Goal: Transaction & Acquisition: Subscribe to service/newsletter

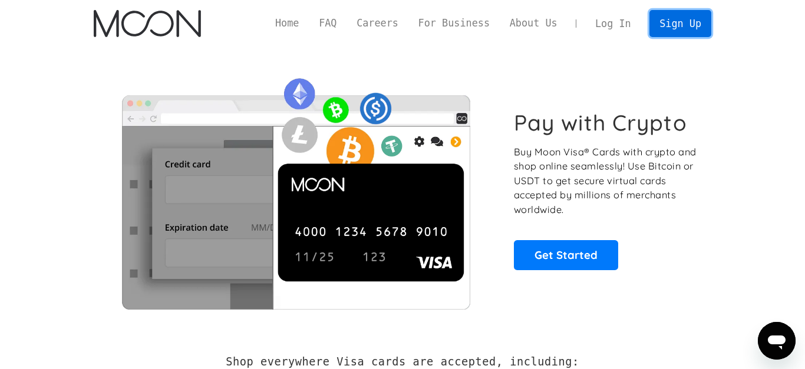
click at [664, 28] on link "Sign Up" at bounding box center [679, 23] width 61 height 27
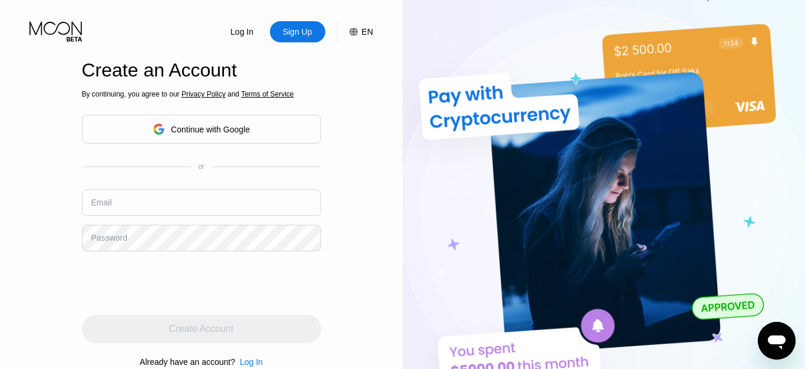
click at [150, 204] on input "text" at bounding box center [201, 203] width 239 height 27
type input "[EMAIL_ADDRESS][DOMAIN_NAME]"
click at [56, 267] on div "Log In Sign Up EN Language English Save Create an Account By continuing, you ag…" at bounding box center [201, 203] width 402 height 407
drag, startPoint x: 106, startPoint y: 239, endPoint x: 100, endPoint y: 235, distance: 7.4
click at [100, 235] on div "Password" at bounding box center [109, 237] width 36 height 9
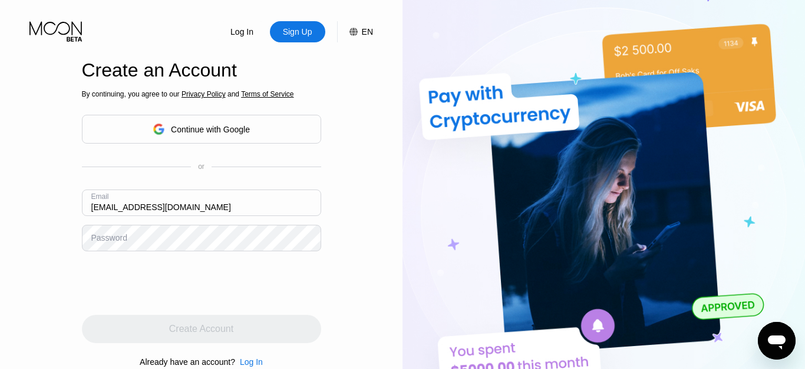
click at [108, 238] on div "Password" at bounding box center [109, 237] width 36 height 9
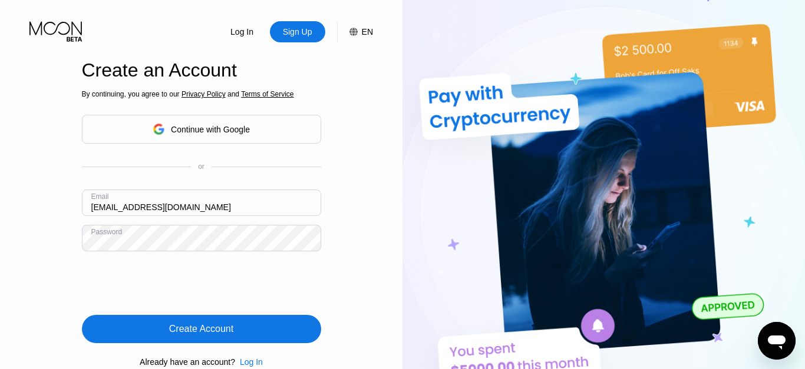
click at [233, 335] on div "Create Account" at bounding box center [201, 330] width 64 height 12
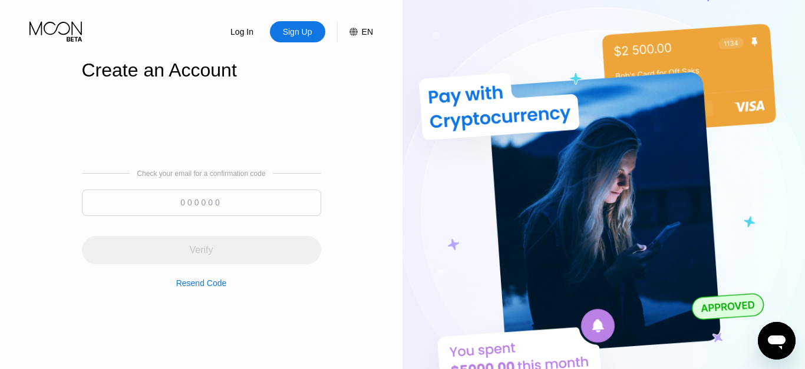
click at [179, 197] on input at bounding box center [201, 203] width 239 height 27
paste input "819657"
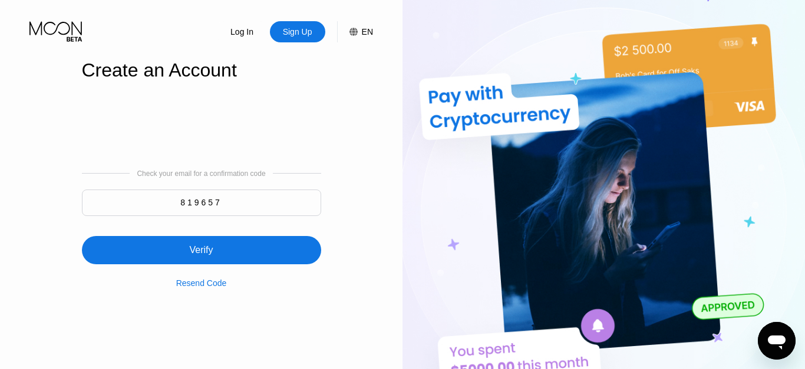
type input "819657"
click at [206, 255] on div "Verify" at bounding box center [201, 251] width 24 height 12
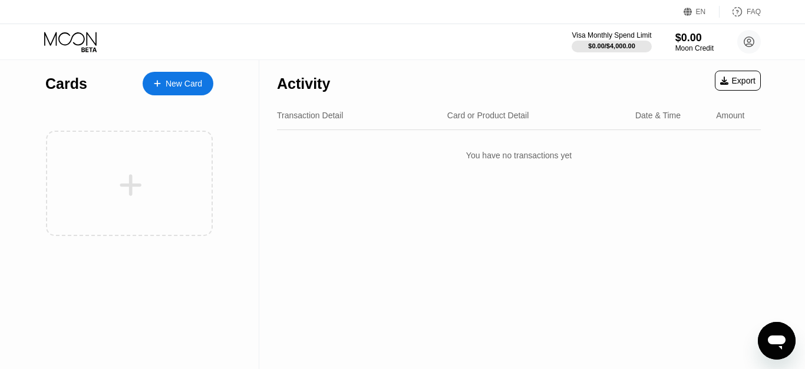
click at [198, 88] on div "New Card" at bounding box center [184, 84] width 37 height 10
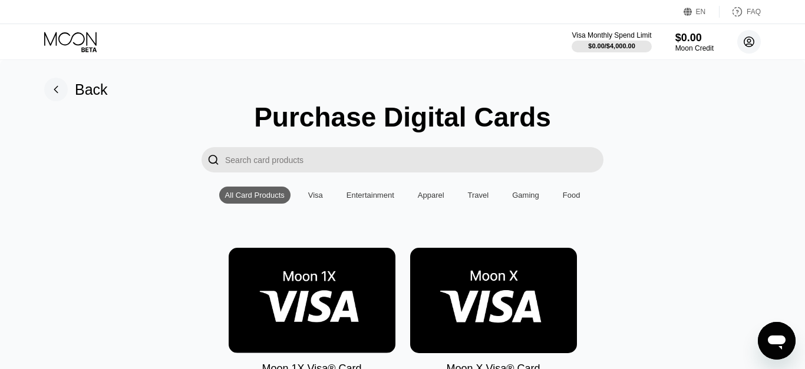
click at [746, 43] on circle at bounding box center [749, 42] width 24 height 24
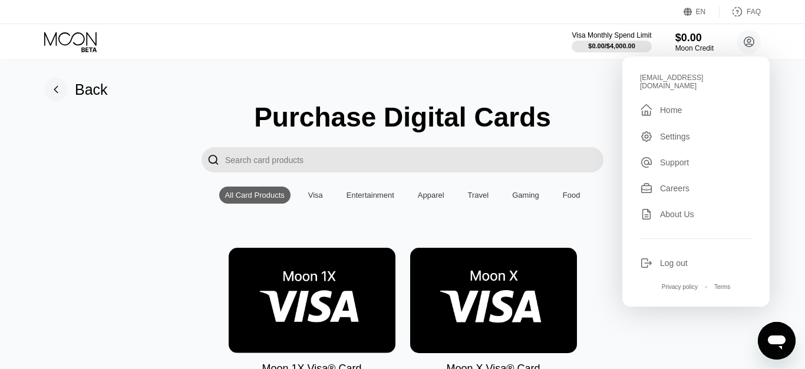
click at [679, 132] on div "Settings" at bounding box center [675, 136] width 30 height 9
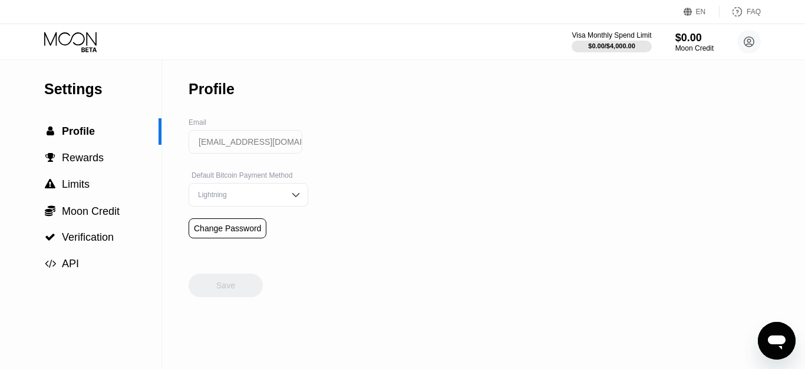
click at [299, 197] on img at bounding box center [296, 195] width 12 height 12
click at [161, 164] on div " Rewards" at bounding box center [80, 158] width 161 height 12
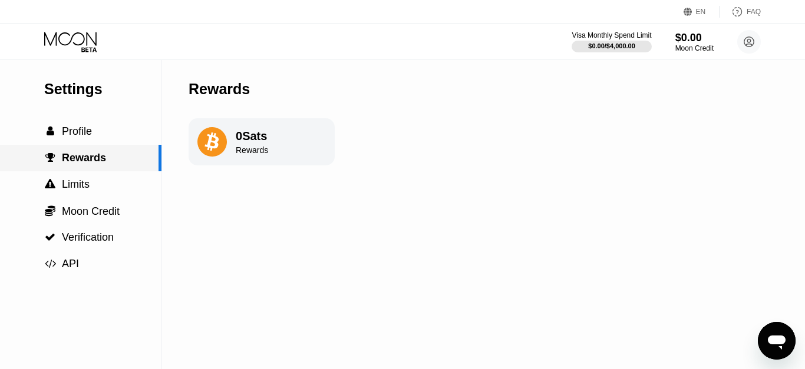
click at [98, 159] on span "Rewards" at bounding box center [84, 158] width 44 height 12
click at [88, 137] on span "Profile" at bounding box center [77, 132] width 30 height 12
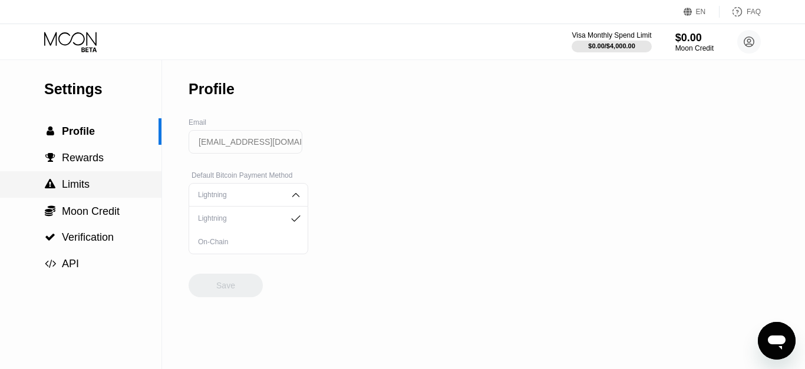
click at [77, 190] on span "Limits" at bounding box center [76, 185] width 28 height 12
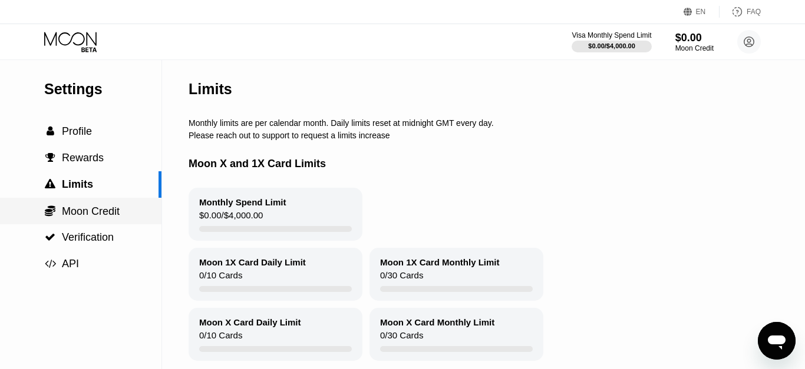
click at [99, 210] on span "Moon Credit" at bounding box center [91, 212] width 58 height 12
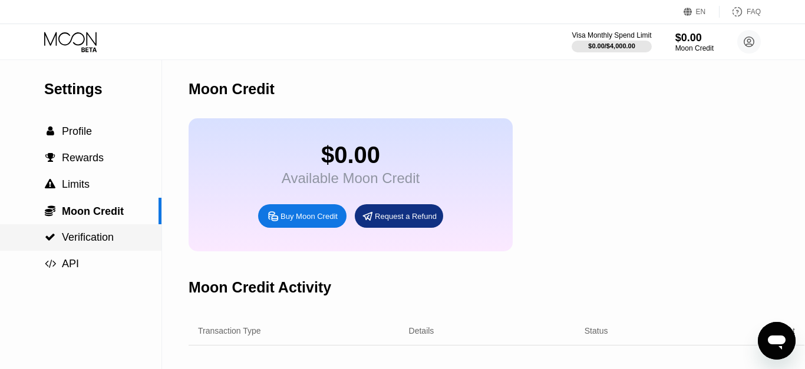
click at [95, 241] on span "Verification" at bounding box center [88, 238] width 52 height 12
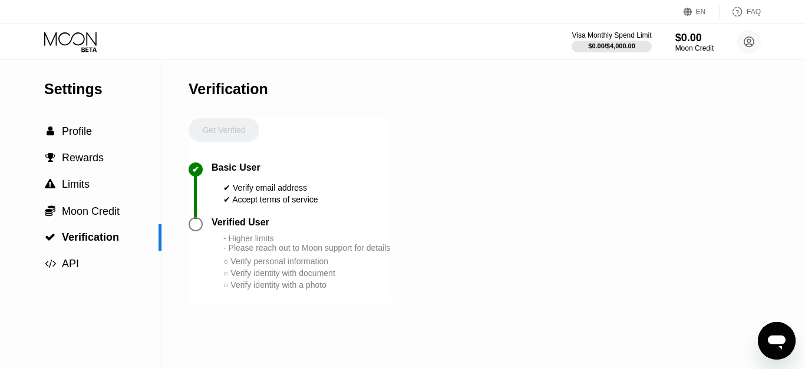
click at [88, 42] on icon at bounding box center [71, 42] width 55 height 21
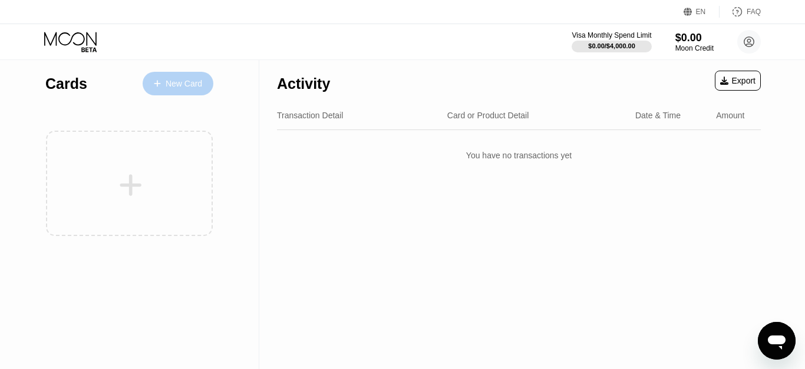
click at [184, 85] on div "New Card" at bounding box center [184, 84] width 37 height 10
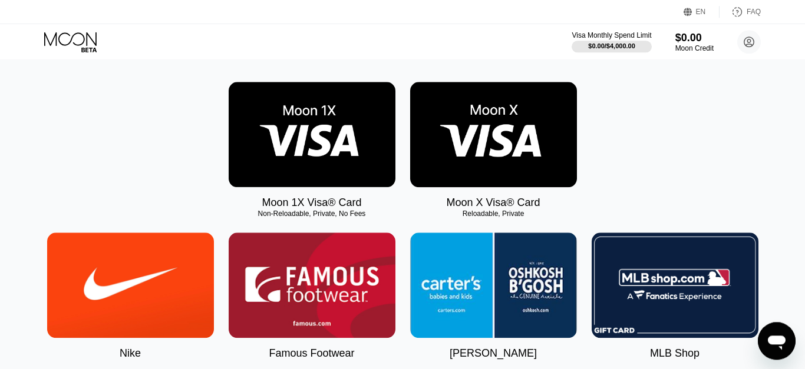
scroll to position [173, 0]
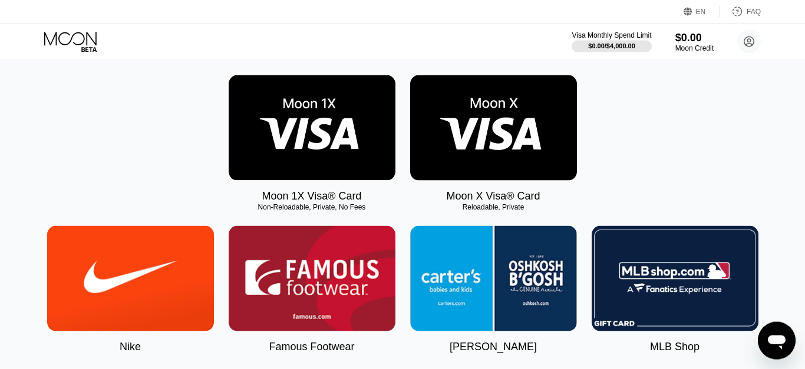
click at [336, 146] on img at bounding box center [312, 127] width 167 height 105
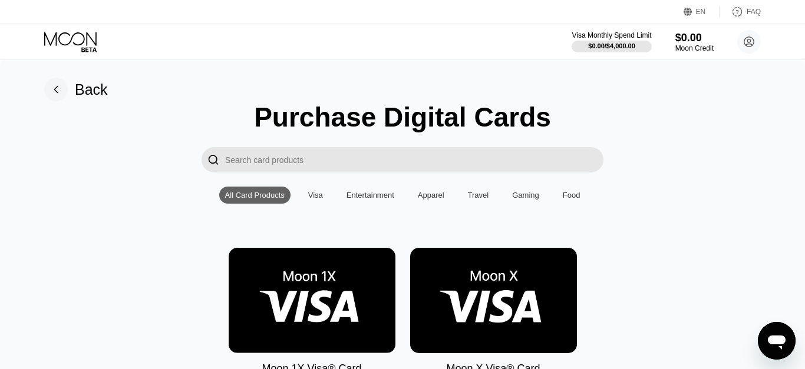
click at [534, 327] on img at bounding box center [493, 300] width 167 height 105
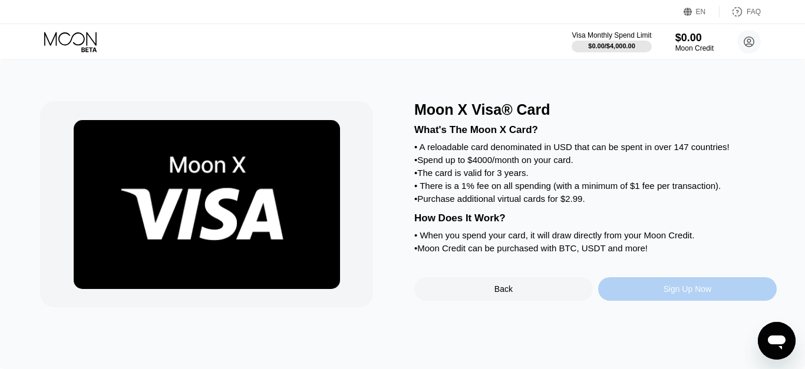
click at [635, 295] on div "Sign Up Now" at bounding box center [687, 290] width 179 height 24
